Goal: Navigation & Orientation: Find specific page/section

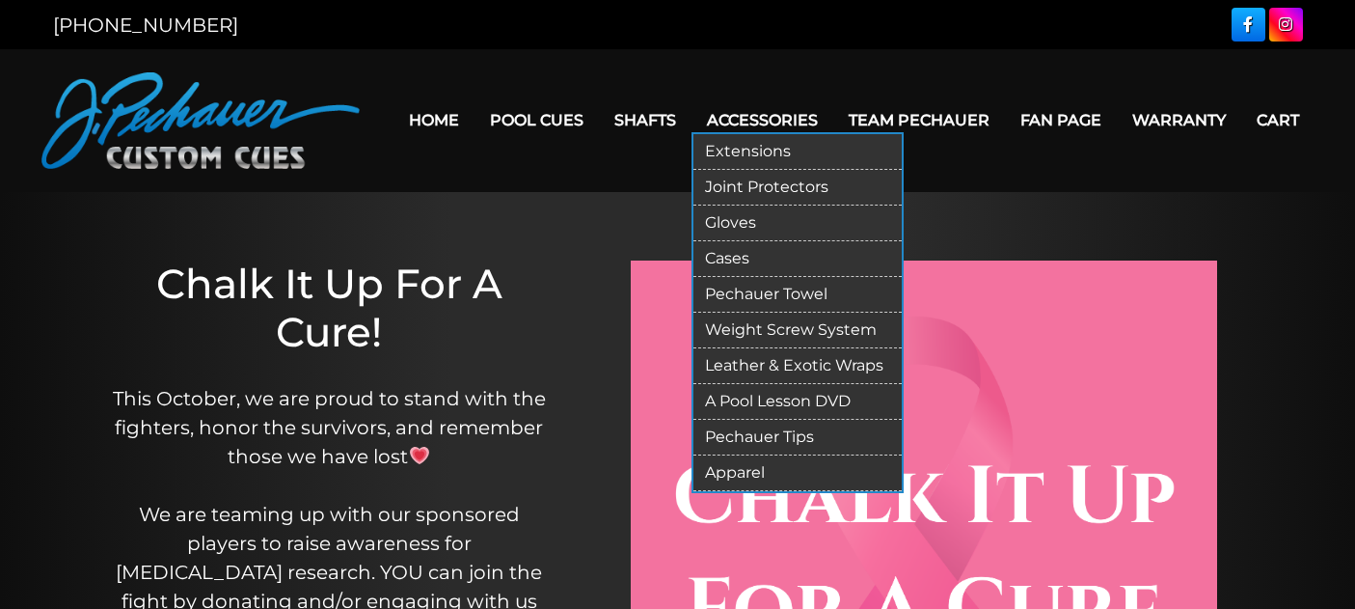
click at [749, 469] on link "Apparel" at bounding box center [798, 473] width 208 height 36
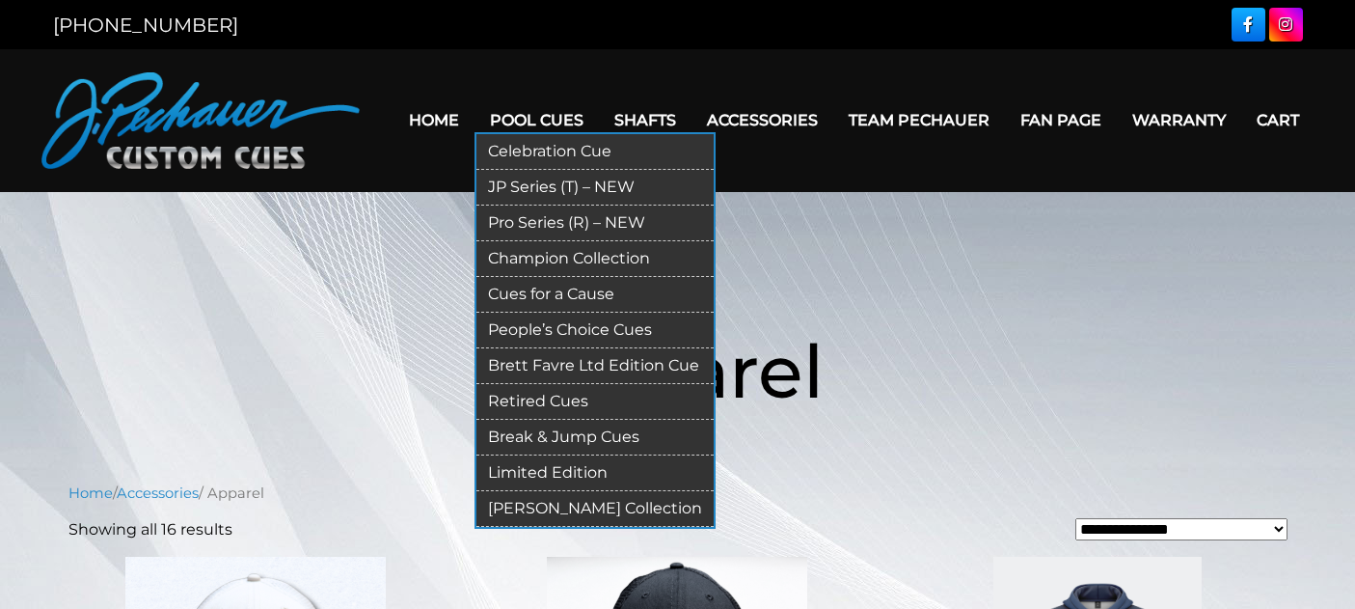
click at [547, 190] on link "JP Series (T) – NEW" at bounding box center [595, 188] width 237 height 36
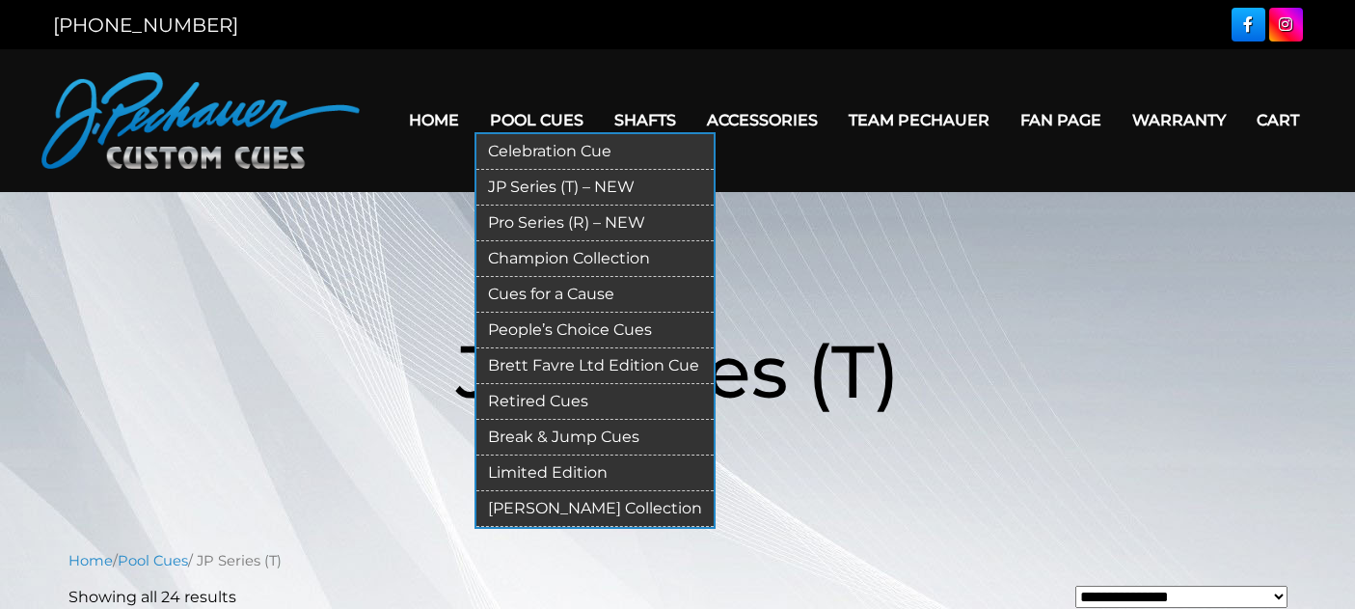
click at [559, 219] on link "Pro Series (R) – NEW" at bounding box center [595, 223] width 237 height 36
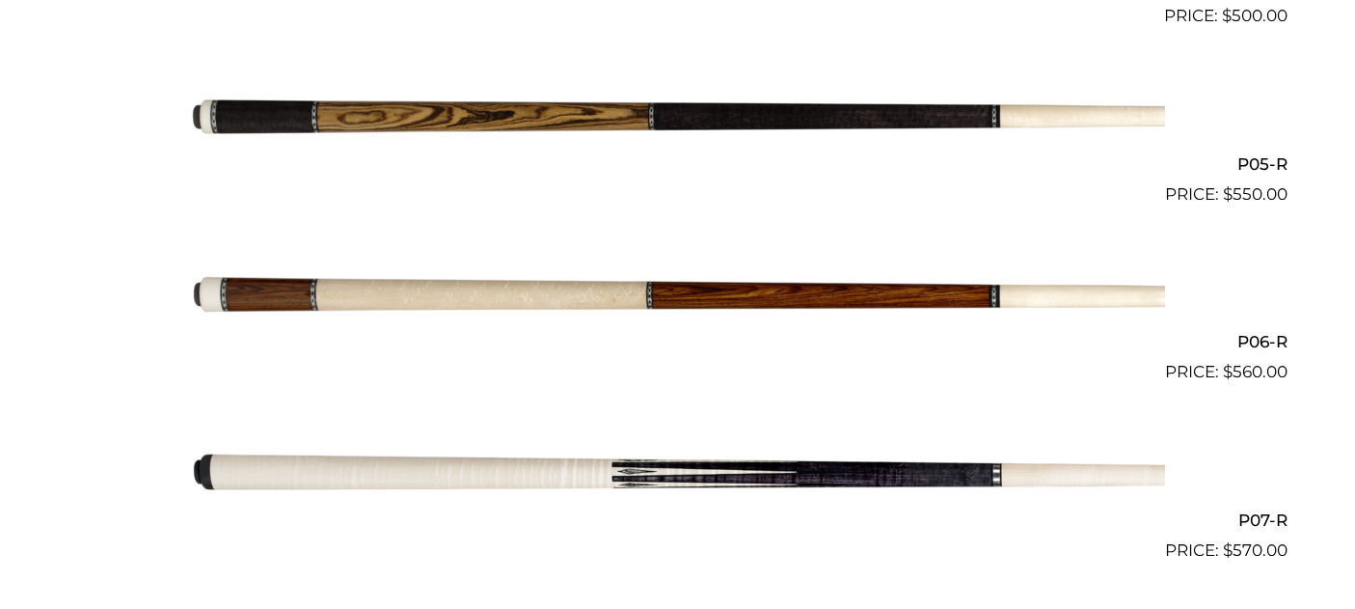
scroll to position [1317, 0]
